Goal: Transaction & Acquisition: Subscribe to service/newsletter

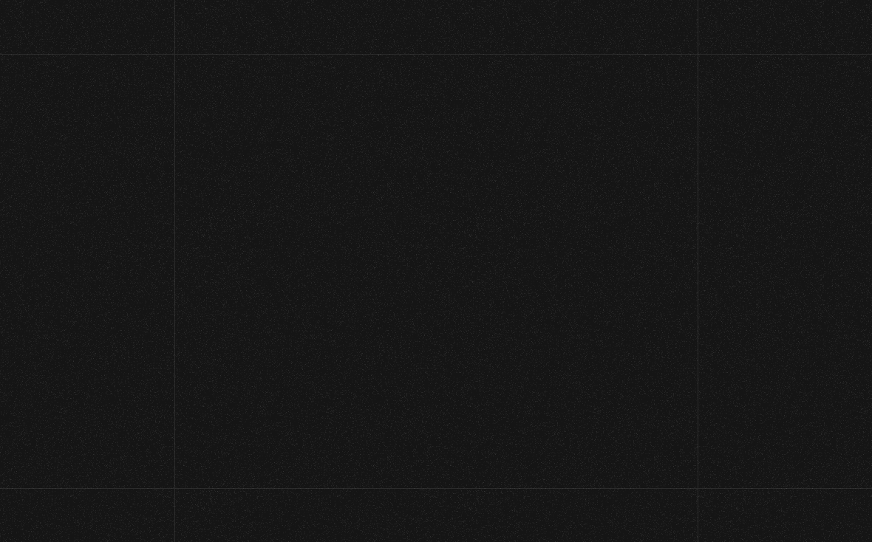
scroll to position [11, 0]
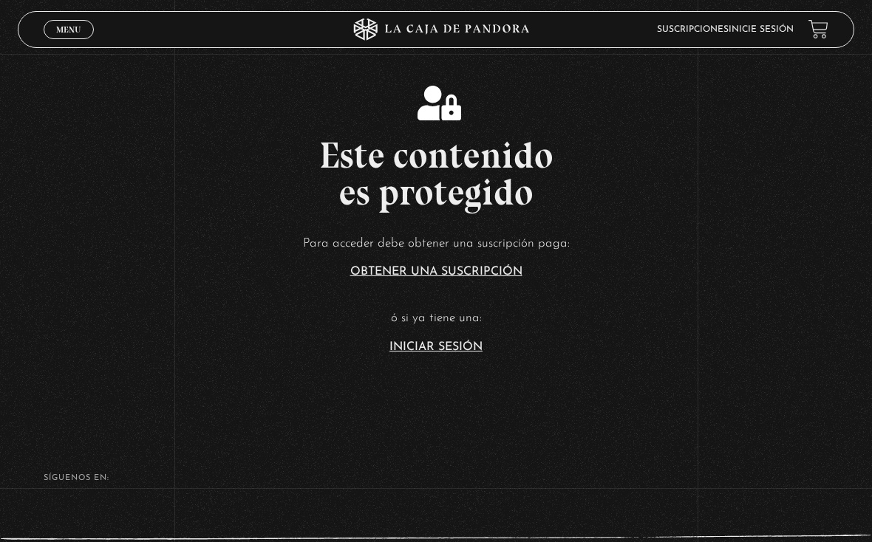
click at [437, 351] on link "Iniciar Sesión" at bounding box center [435, 347] width 93 height 12
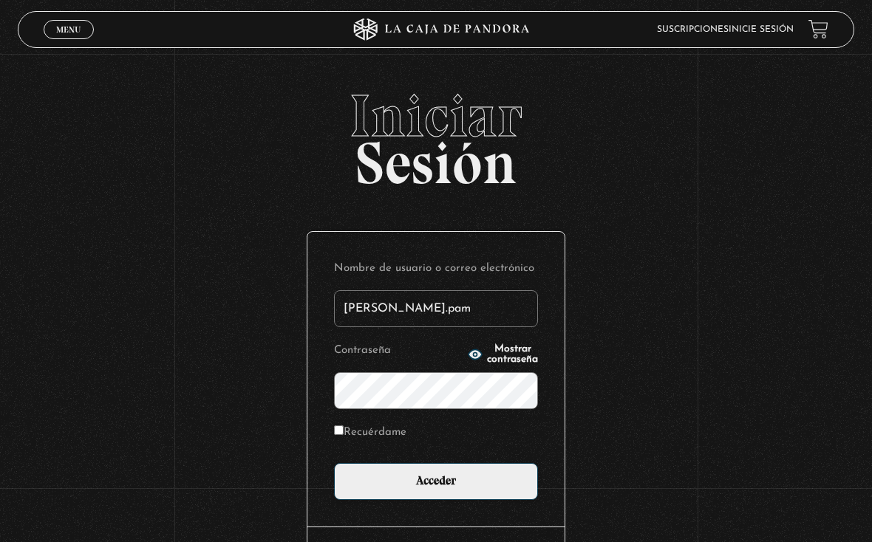
type input "[PERSON_NAME].pam"
click at [436, 485] on input "Acceder" at bounding box center [436, 481] width 204 height 37
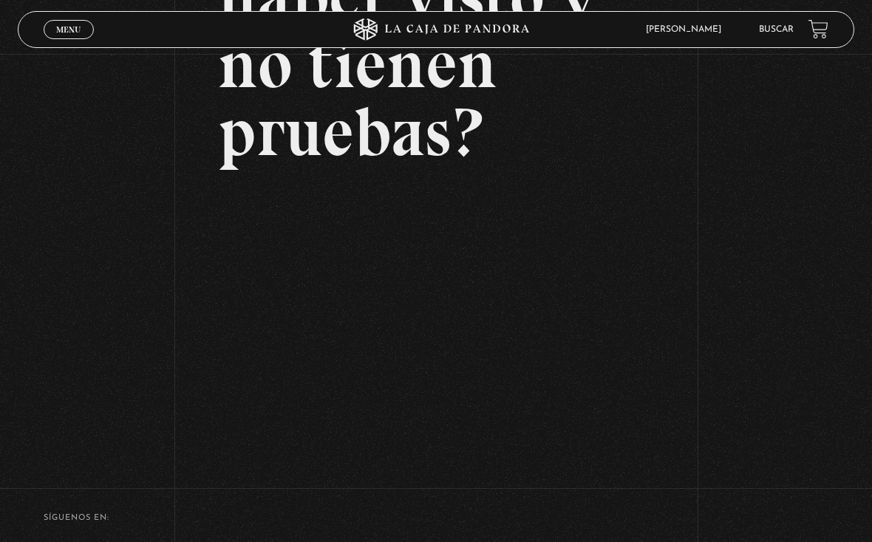
scroll to position [245, 0]
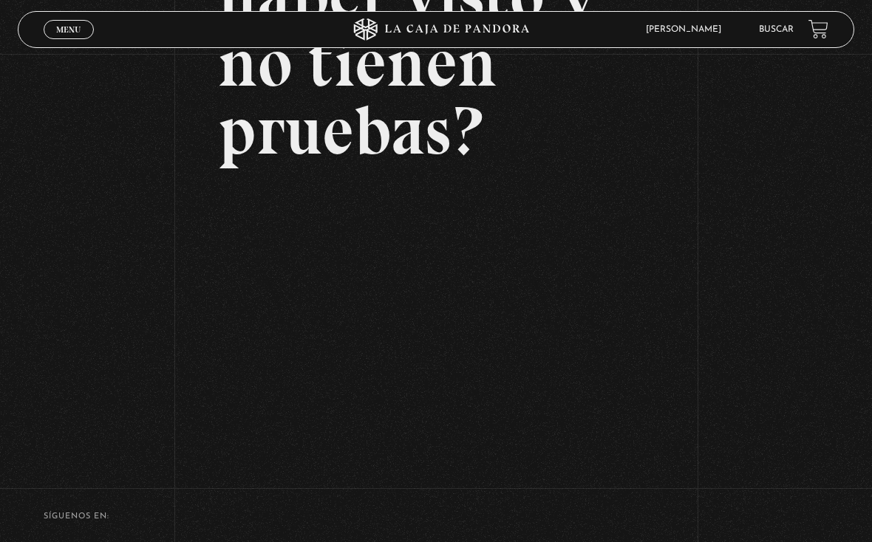
click at [751, 284] on div "Volver Setiembre 24 - 830pm CR Qué juran haber visto y no tienen pruebas?" at bounding box center [436, 135] width 872 height 652
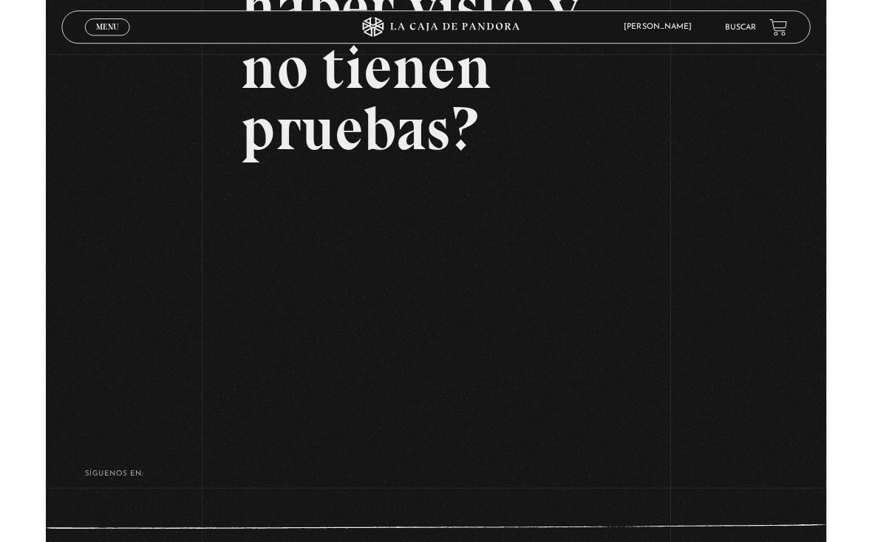
scroll to position [268, 0]
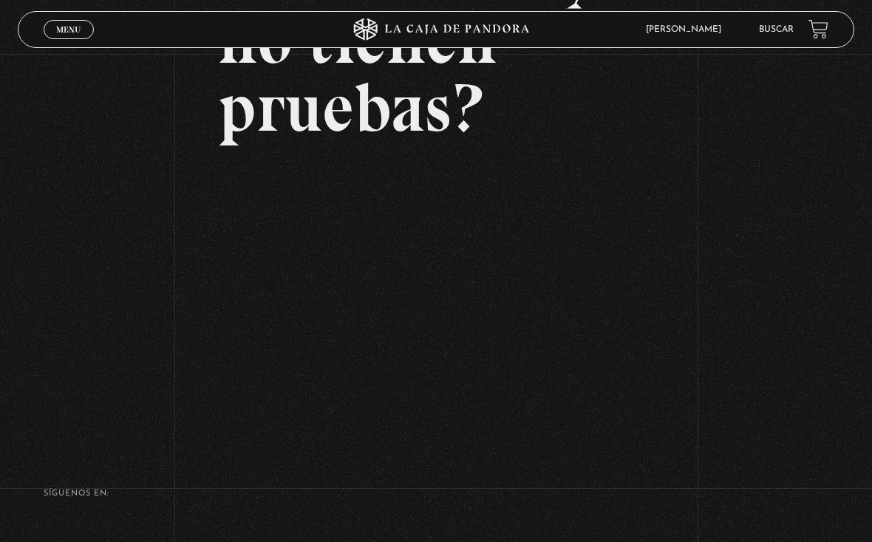
click at [747, 207] on div "Volver Setiembre 24 - 830pm CR Qué juran haber visto y no tienen pruebas?" at bounding box center [436, 112] width 872 height 652
